Goal: Task Accomplishment & Management: Manage account settings

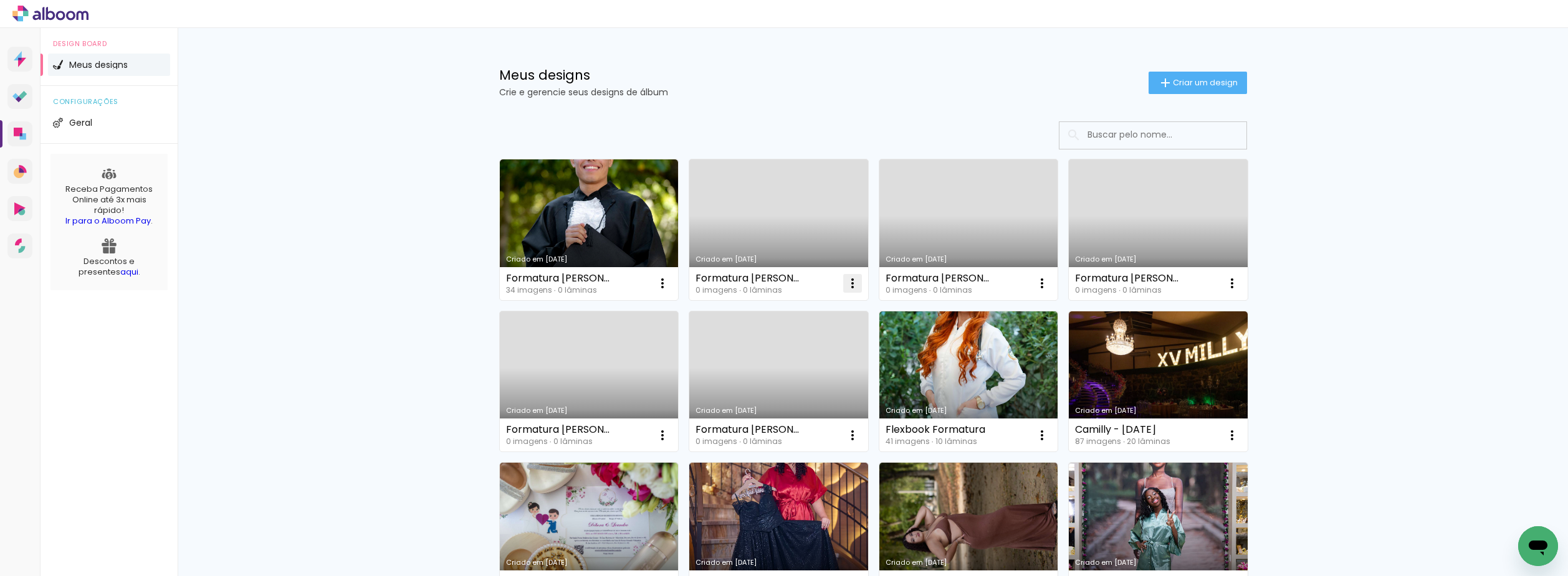
click at [670, 286] on iron-icon at bounding box center [662, 283] width 15 height 15
click at [804, 362] on paper-item "Excluir" at bounding box center [798, 365] width 123 height 25
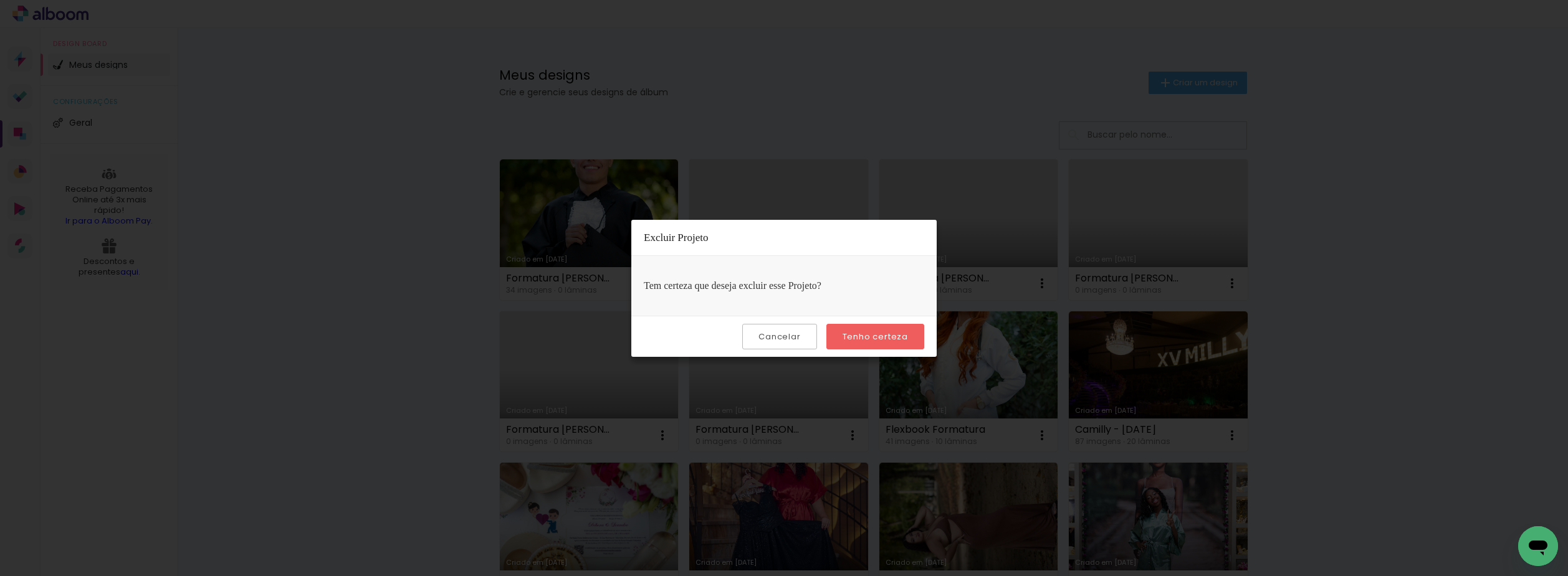
click at [0, 0] on slot "Tenho certeza" at bounding box center [0, 0] width 0 height 0
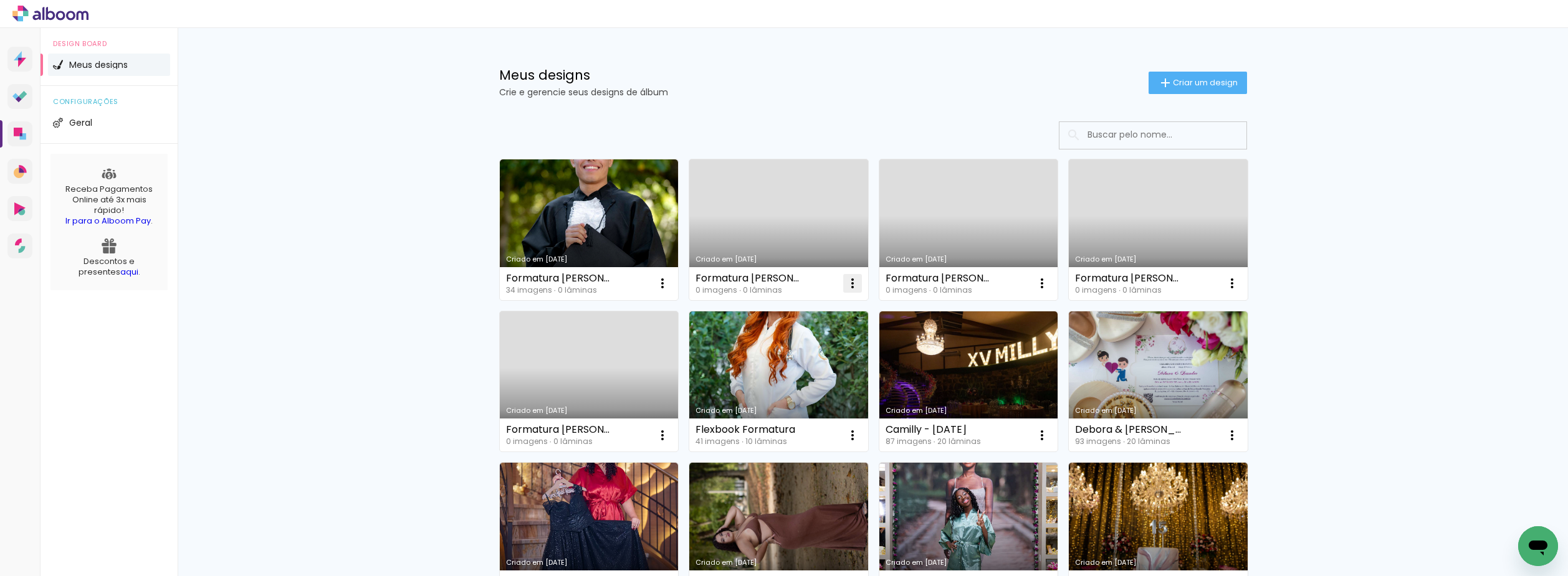
click at [670, 286] on iron-icon at bounding box center [662, 283] width 15 height 15
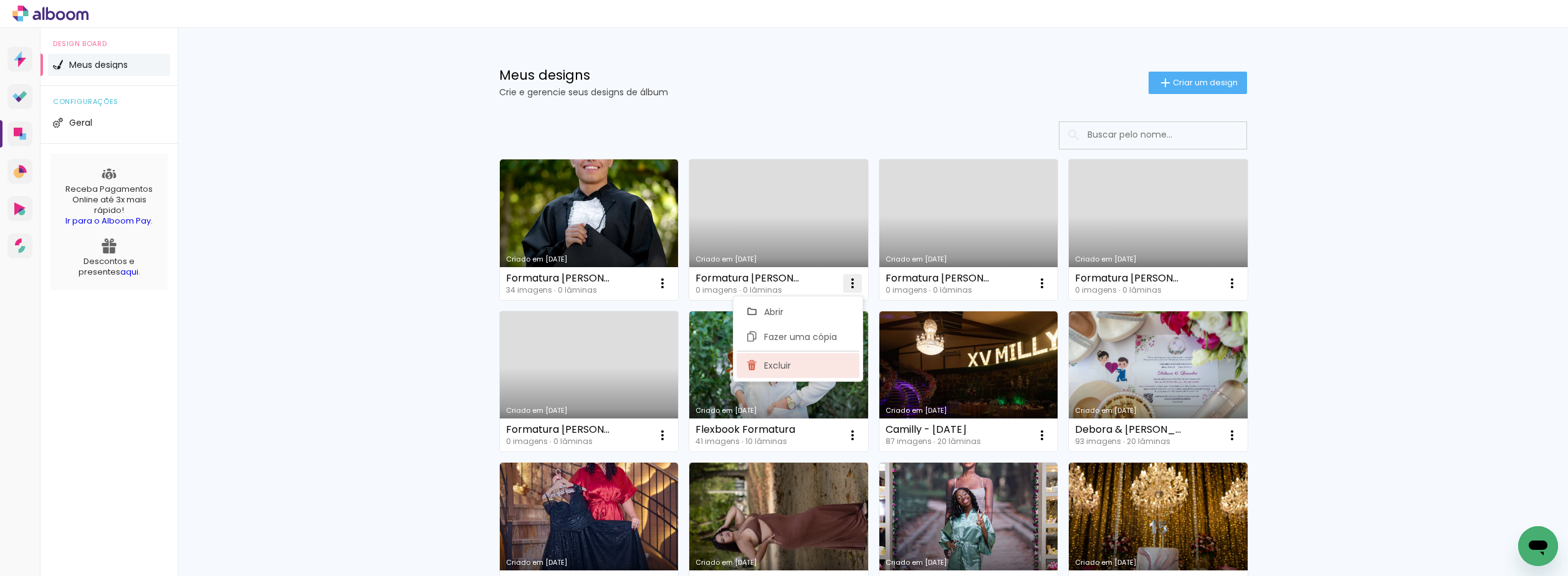
click at [830, 370] on paper-item "Excluir" at bounding box center [798, 365] width 123 height 25
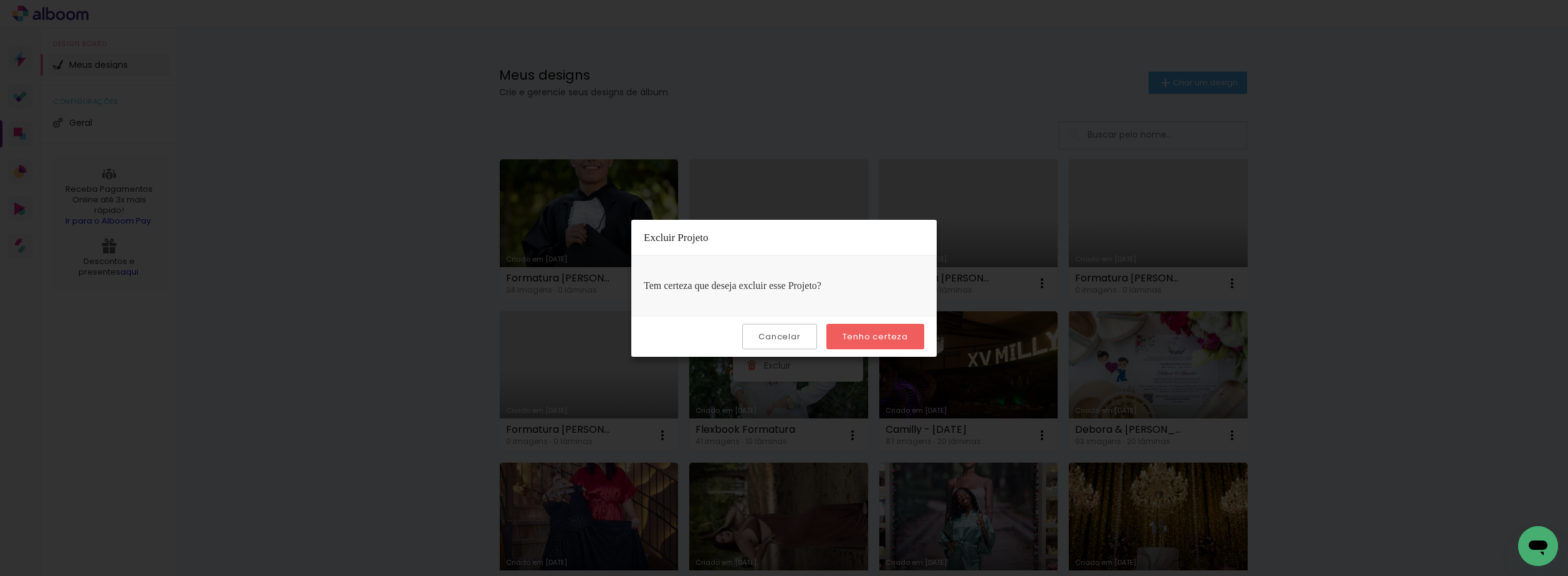
click at [0, 0] on slot "Tenho certeza" at bounding box center [0, 0] width 0 height 0
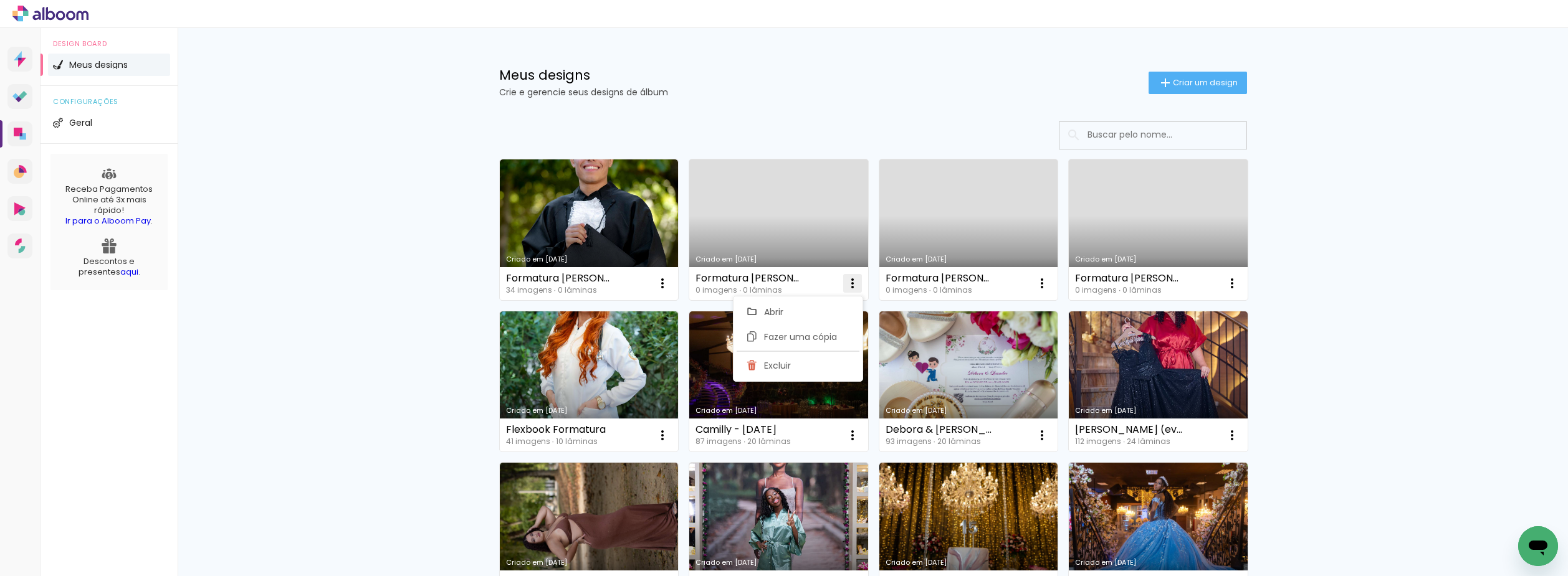
click at [670, 280] on iron-icon at bounding box center [662, 283] width 15 height 15
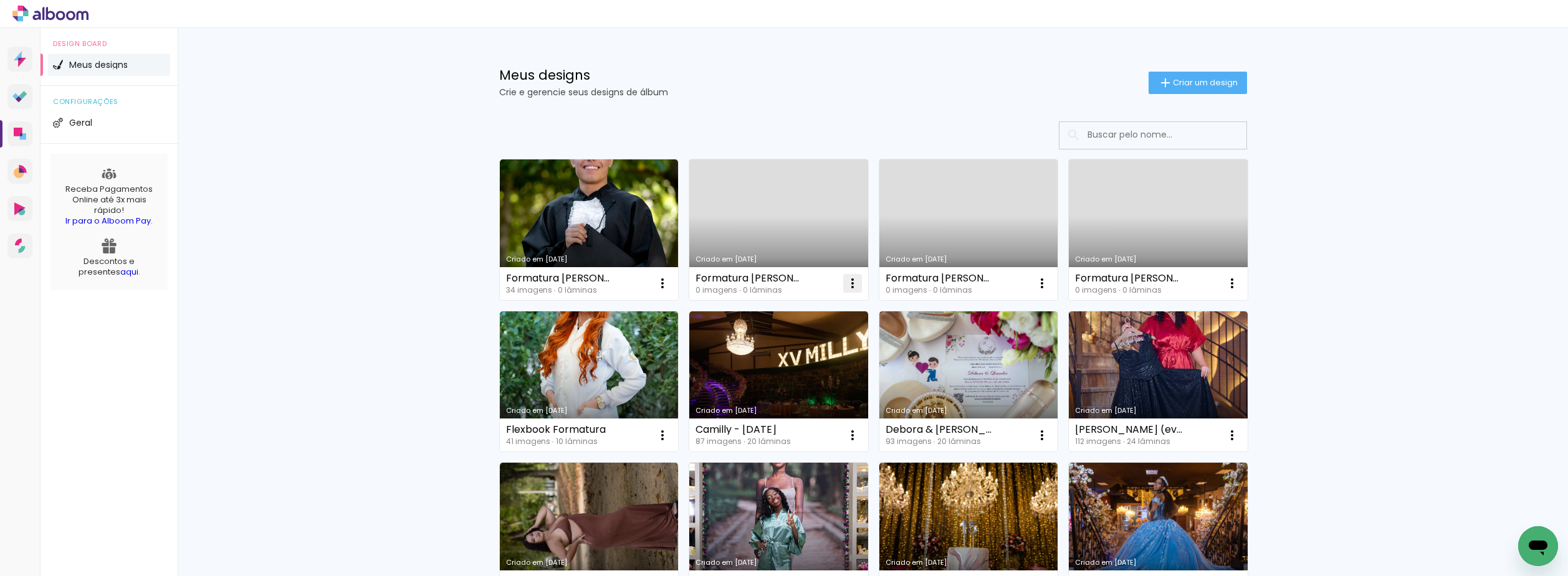
click at [670, 282] on iron-icon at bounding box center [662, 283] width 15 height 15
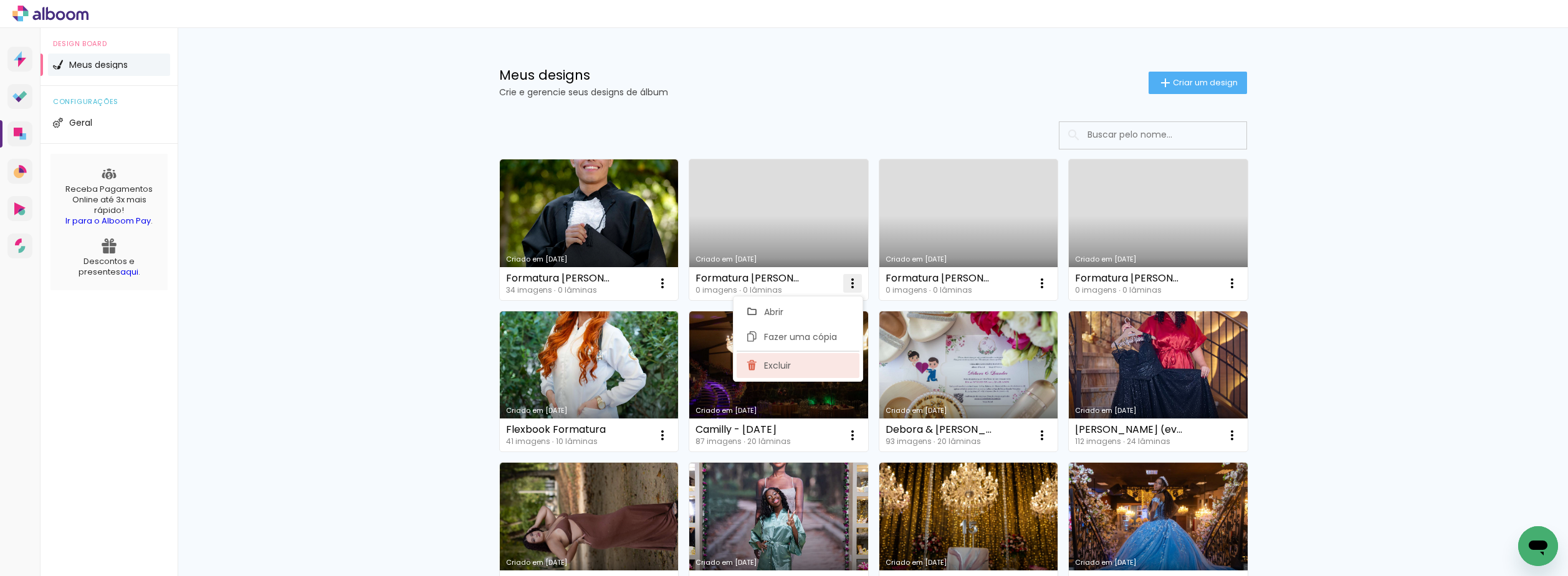
click at [790, 361] on span "Excluir" at bounding box center [778, 365] width 27 height 9
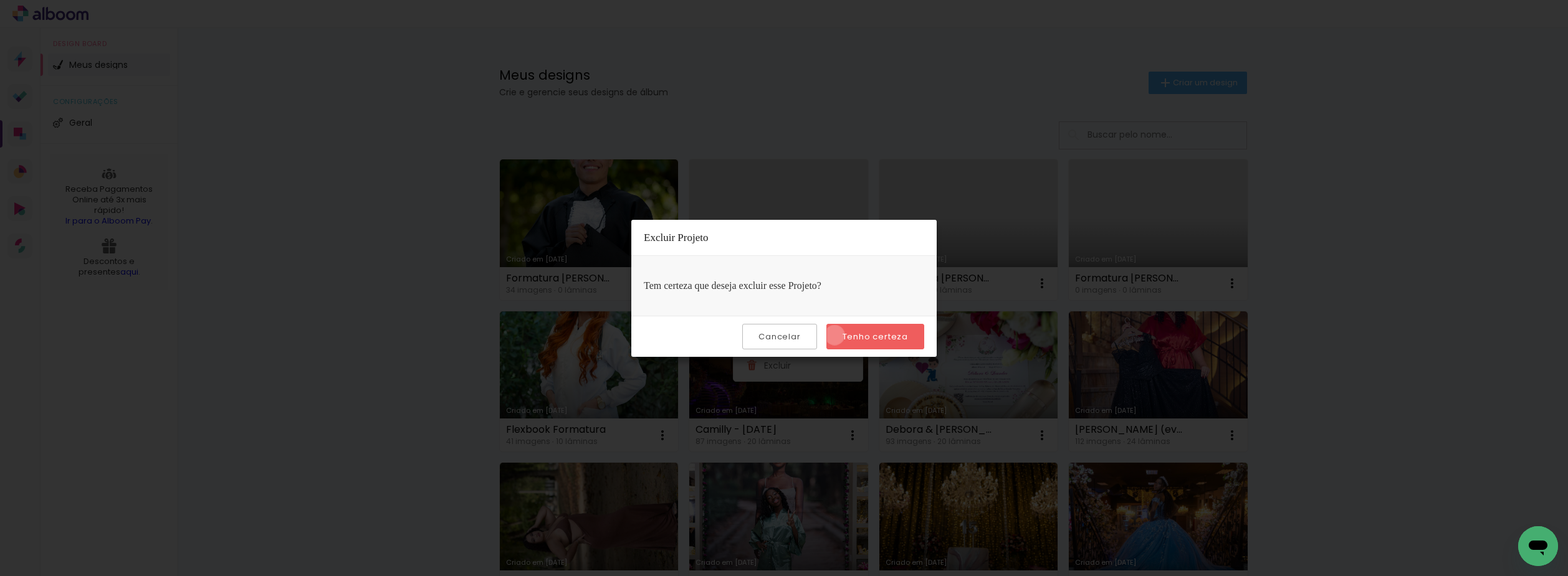
click at [836, 335] on paper-button "Tenho certeza" at bounding box center [875, 336] width 98 height 25
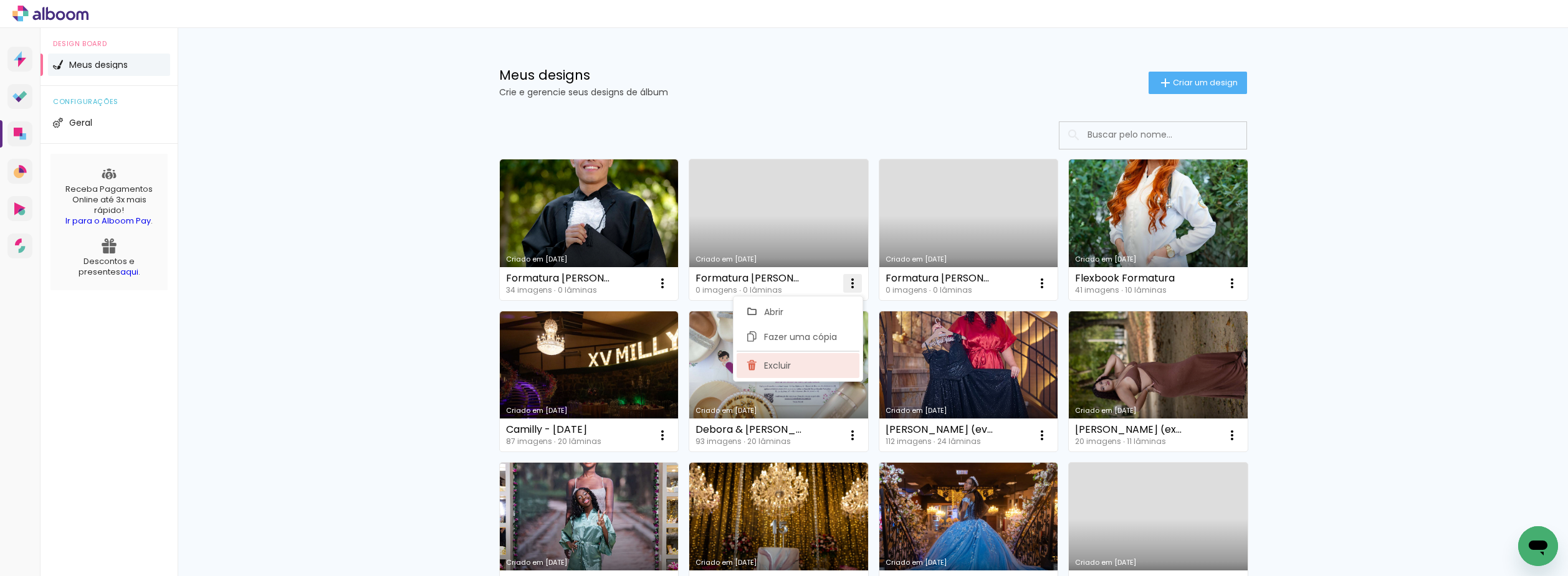
click at [801, 361] on paper-item "Excluir" at bounding box center [798, 365] width 123 height 25
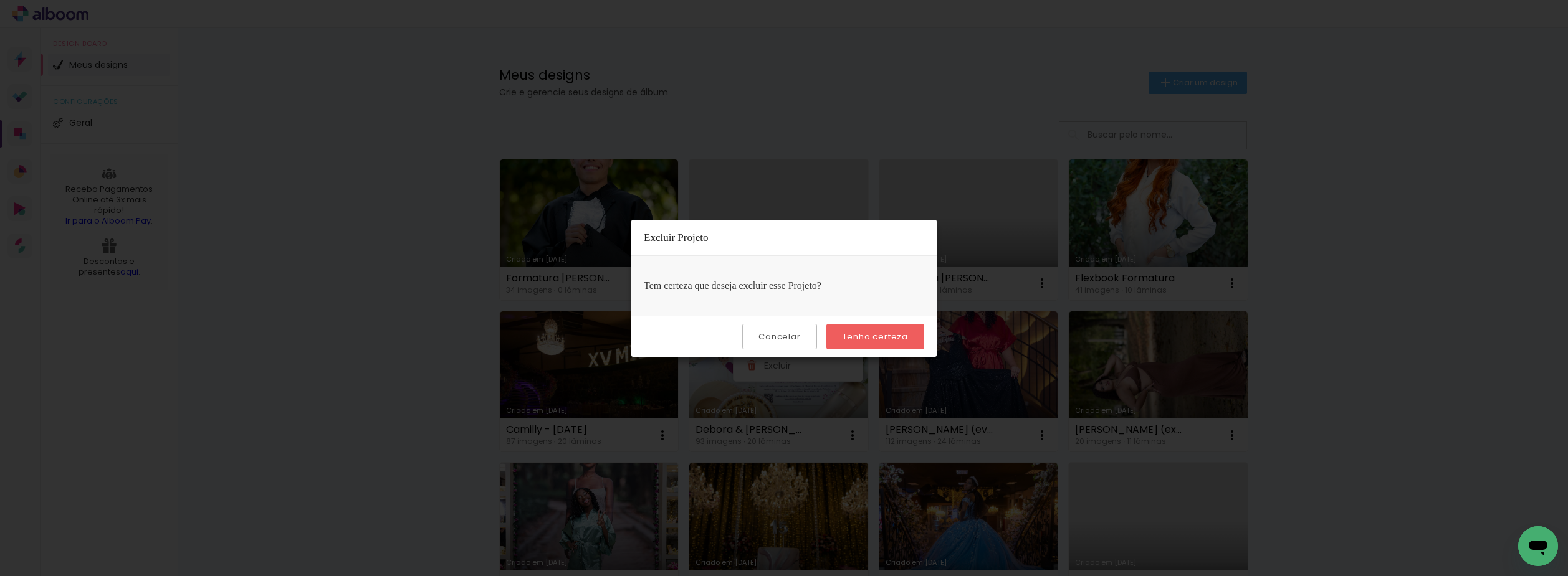
click at [851, 344] on paper-button "Tenho certeza" at bounding box center [875, 336] width 98 height 25
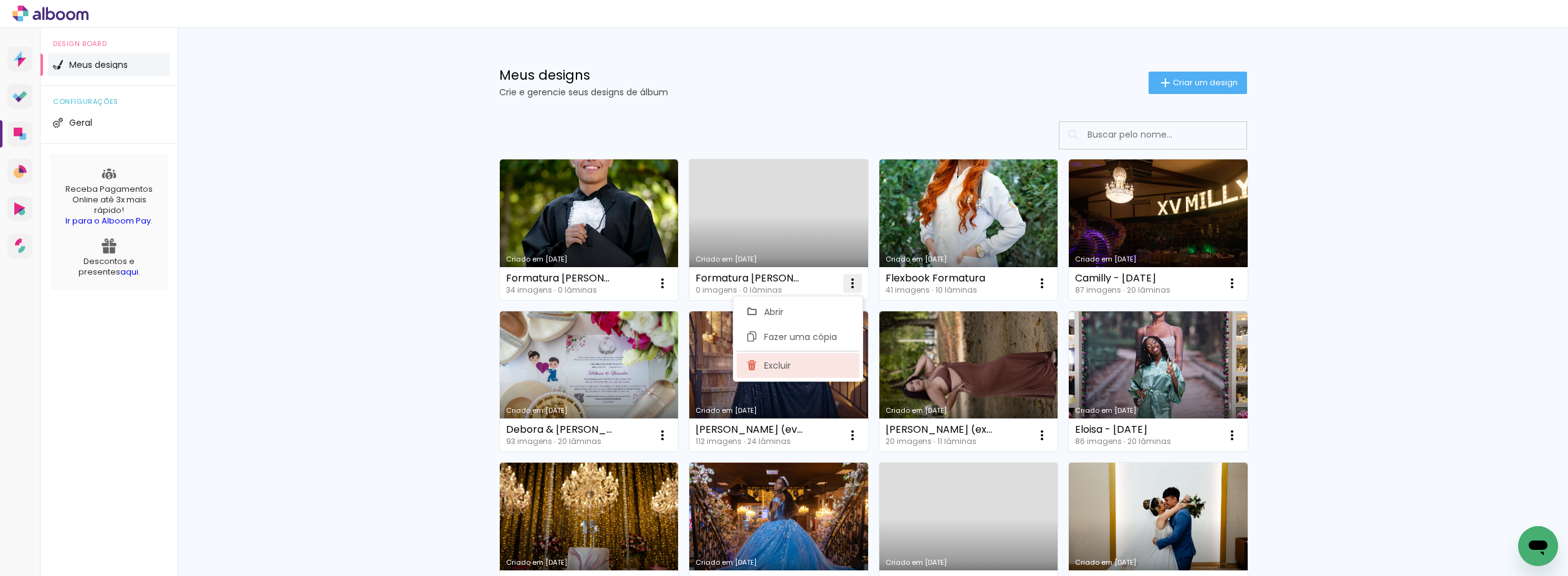
click at [805, 364] on paper-item "Excluir" at bounding box center [798, 365] width 123 height 25
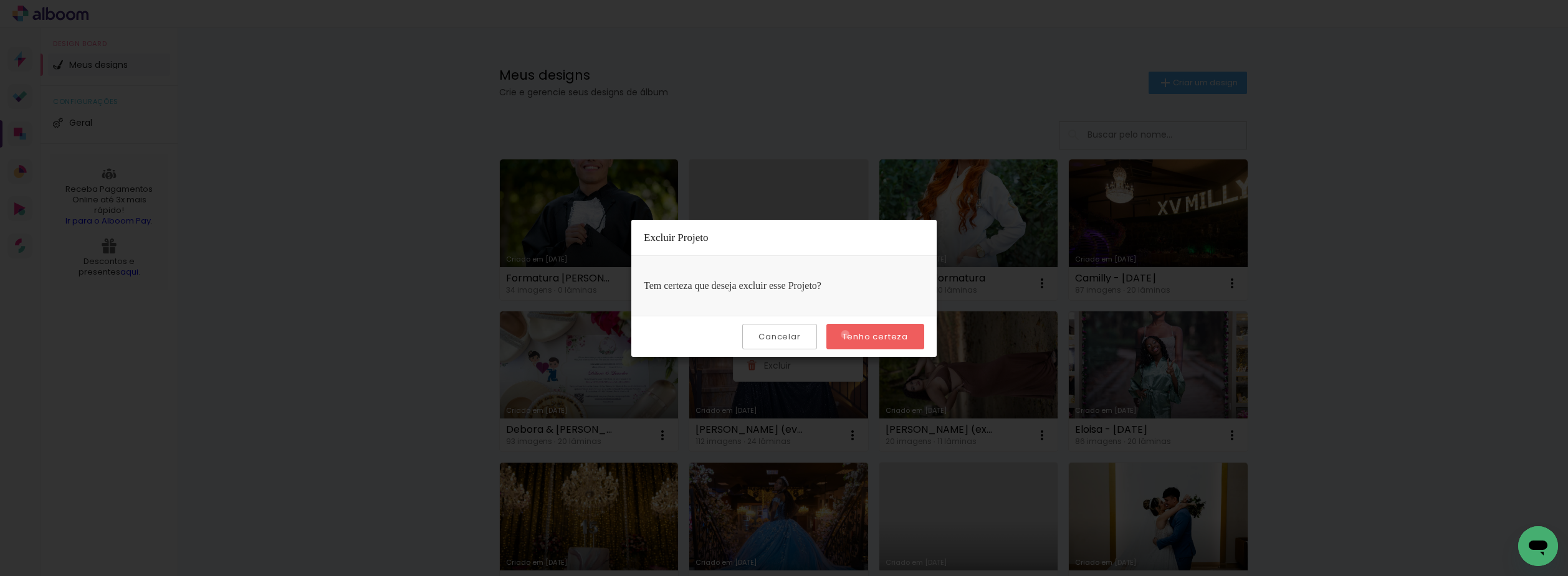
click at [0, 0] on slot "Tenho certeza" at bounding box center [0, 0] width 0 height 0
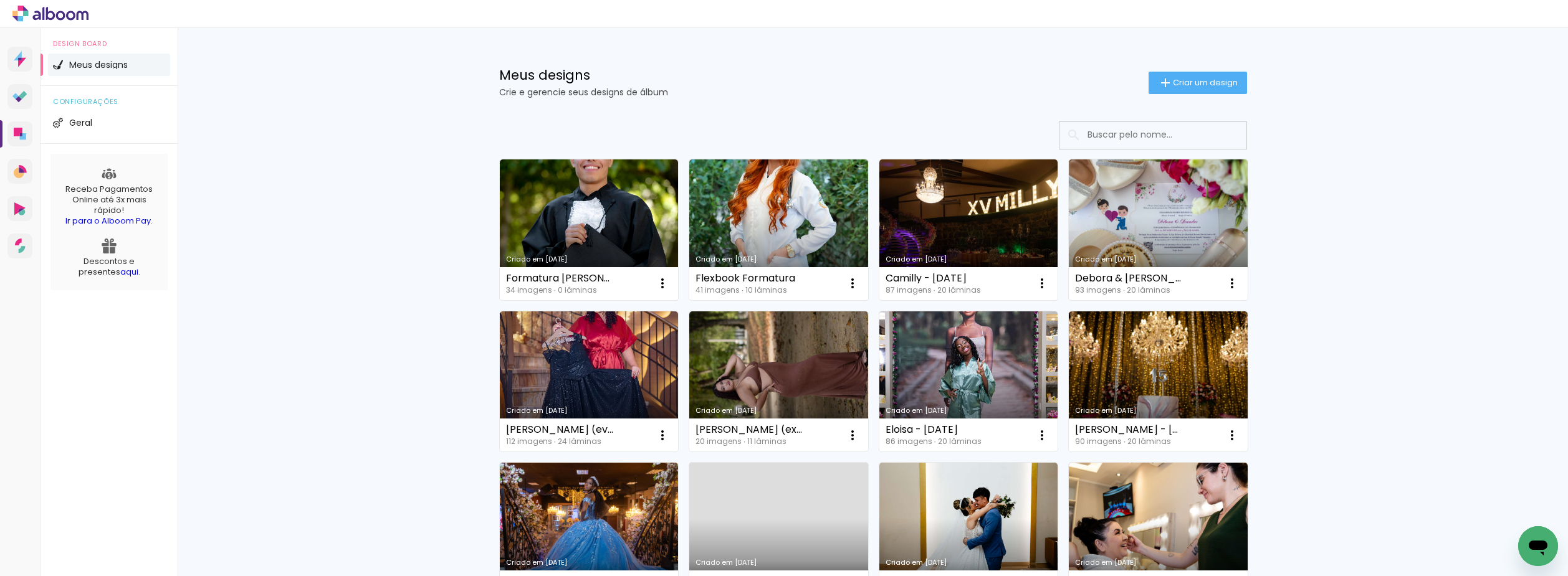
click at [1115, 140] on input at bounding box center [1170, 135] width 178 height 25
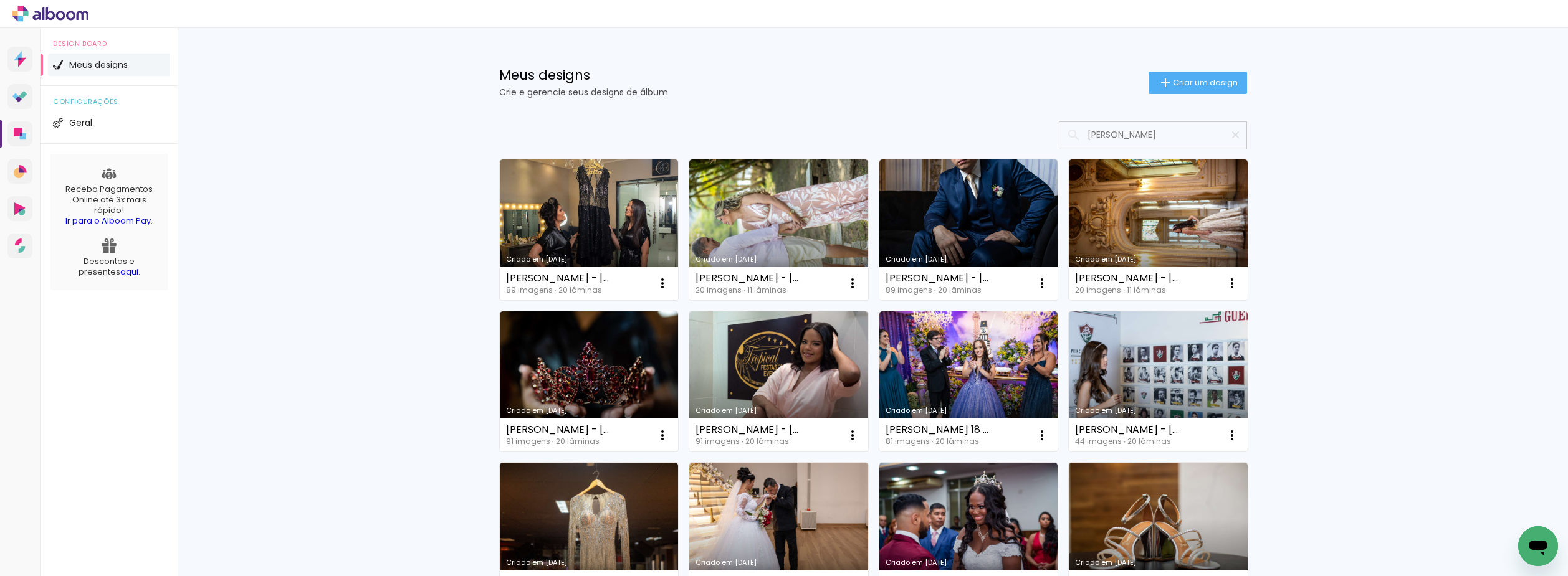
type input "julia"
type paper-input "julia"
click at [599, 211] on link "Criado em 04/11/24" at bounding box center [589, 229] width 179 height 141
